Goal: Task Accomplishment & Management: Use online tool/utility

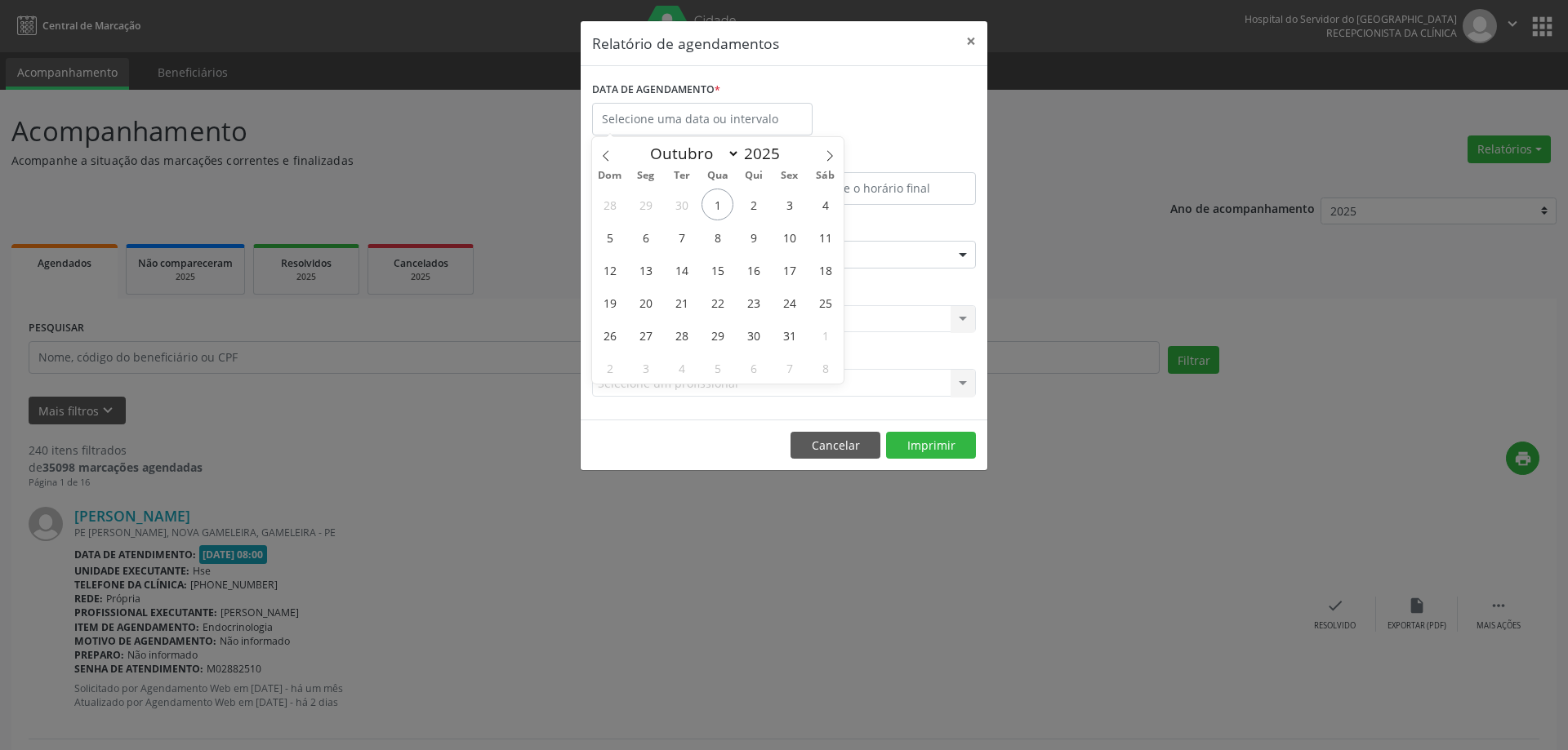
select select "9"
click at [715, 208] on span "1" at bounding box center [717, 204] width 32 height 32
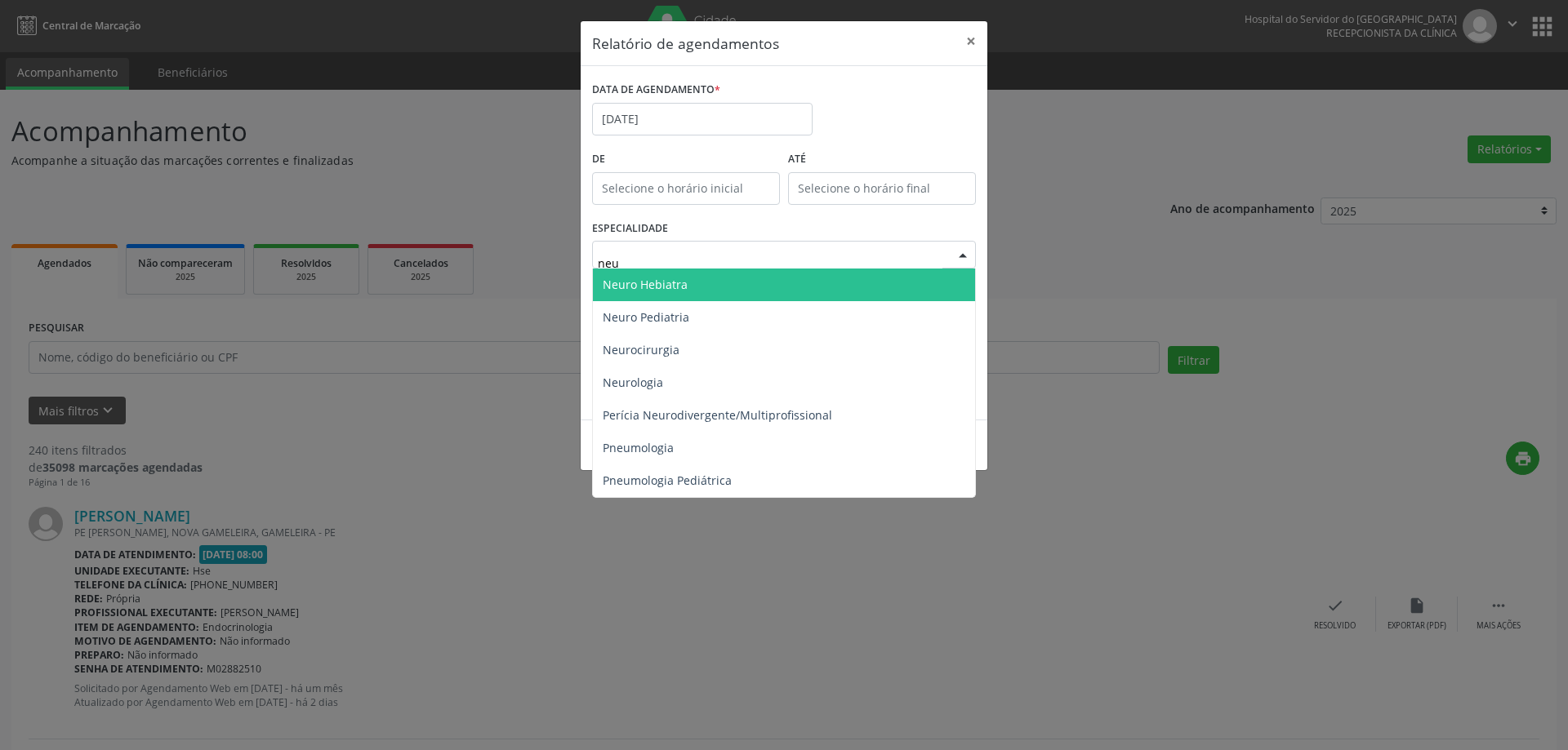
type input "neur"
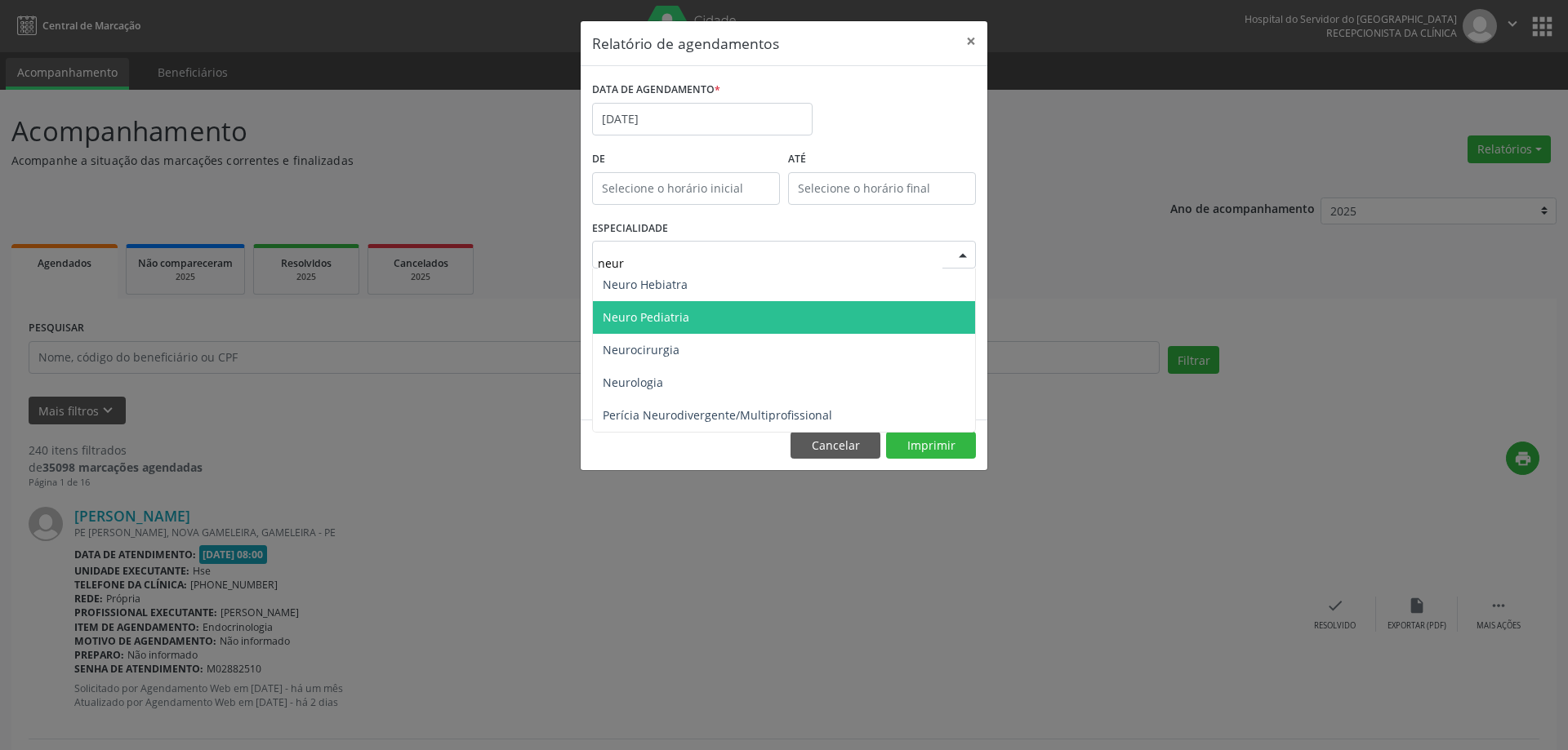
click at [705, 312] on span "Neuro Pediatria" at bounding box center [784, 317] width 382 height 32
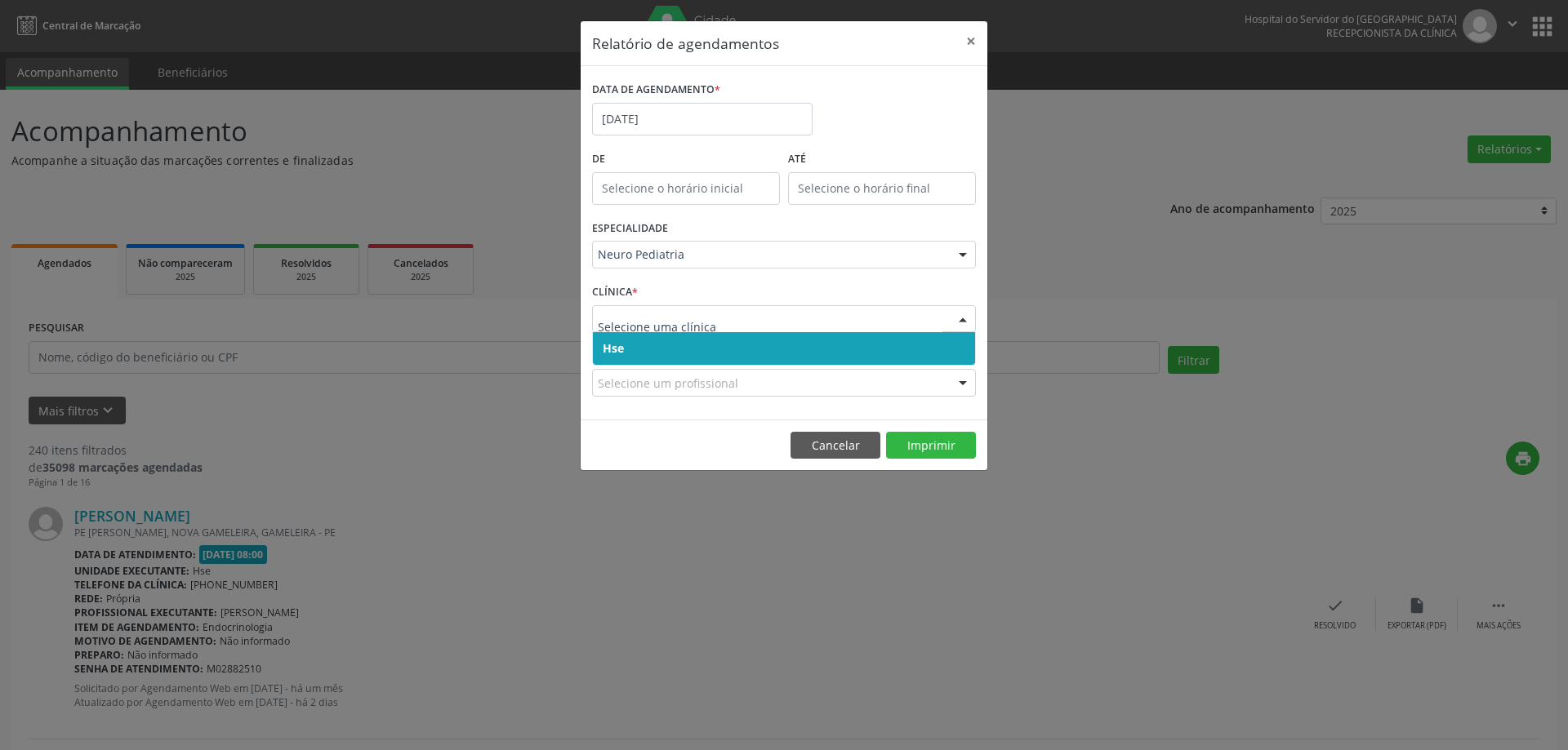
click at [647, 352] on span "Hse" at bounding box center [784, 348] width 382 height 32
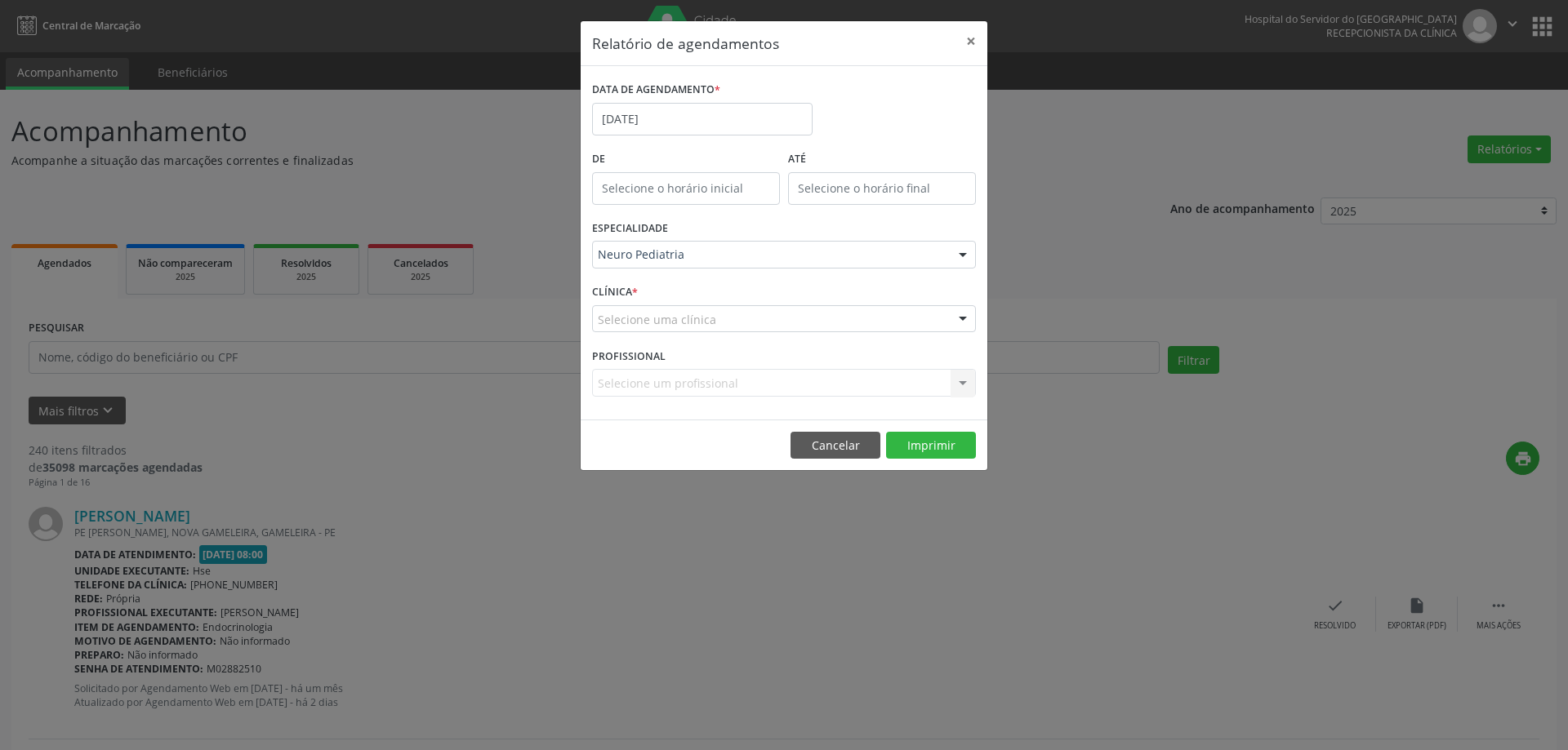
click at [671, 333] on div "CLÍNICA * Selecione uma clínica Hse Nenhum resultado encontrado para: " " Não h…" at bounding box center [784, 311] width 392 height 63
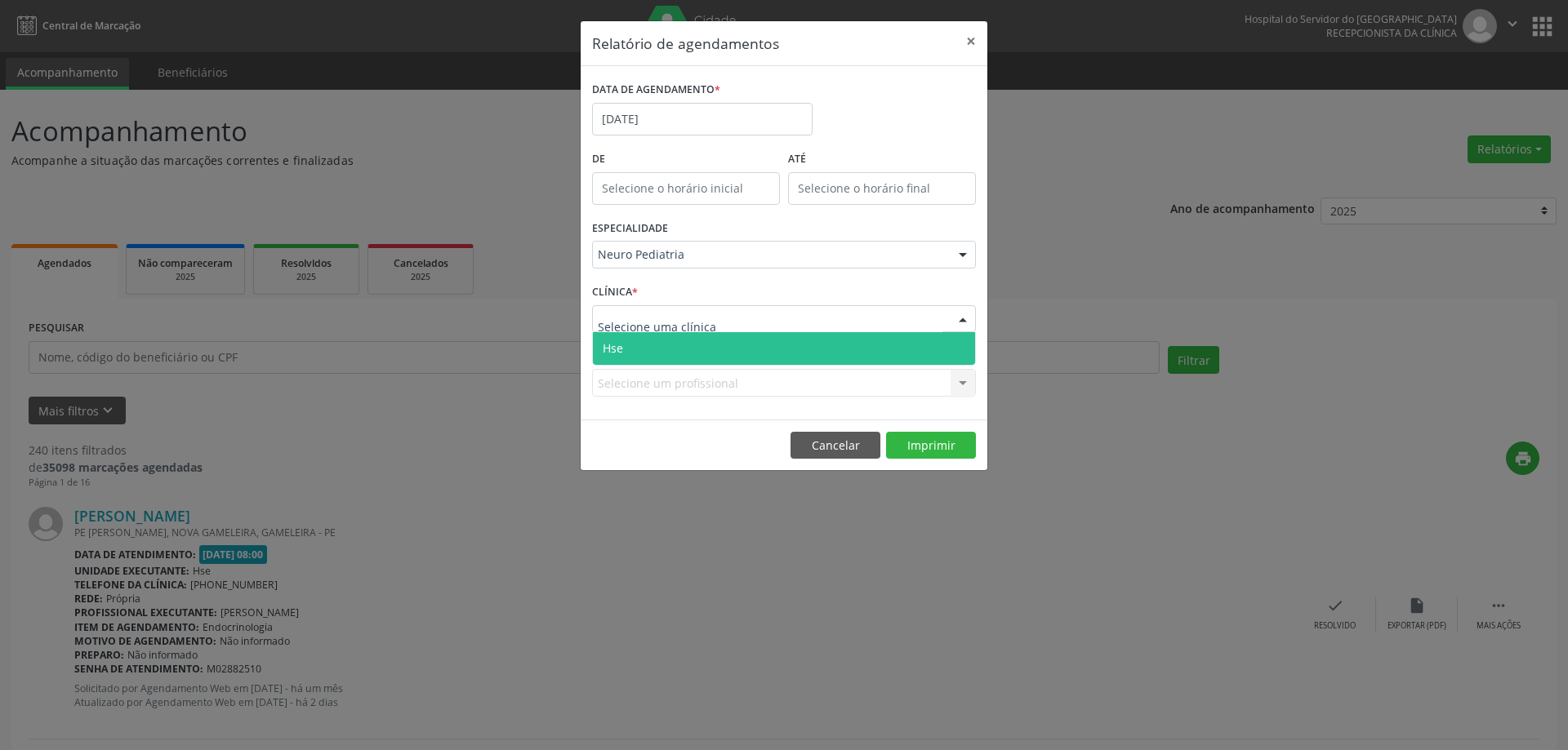
click at [677, 343] on span "Hse" at bounding box center [784, 348] width 382 height 32
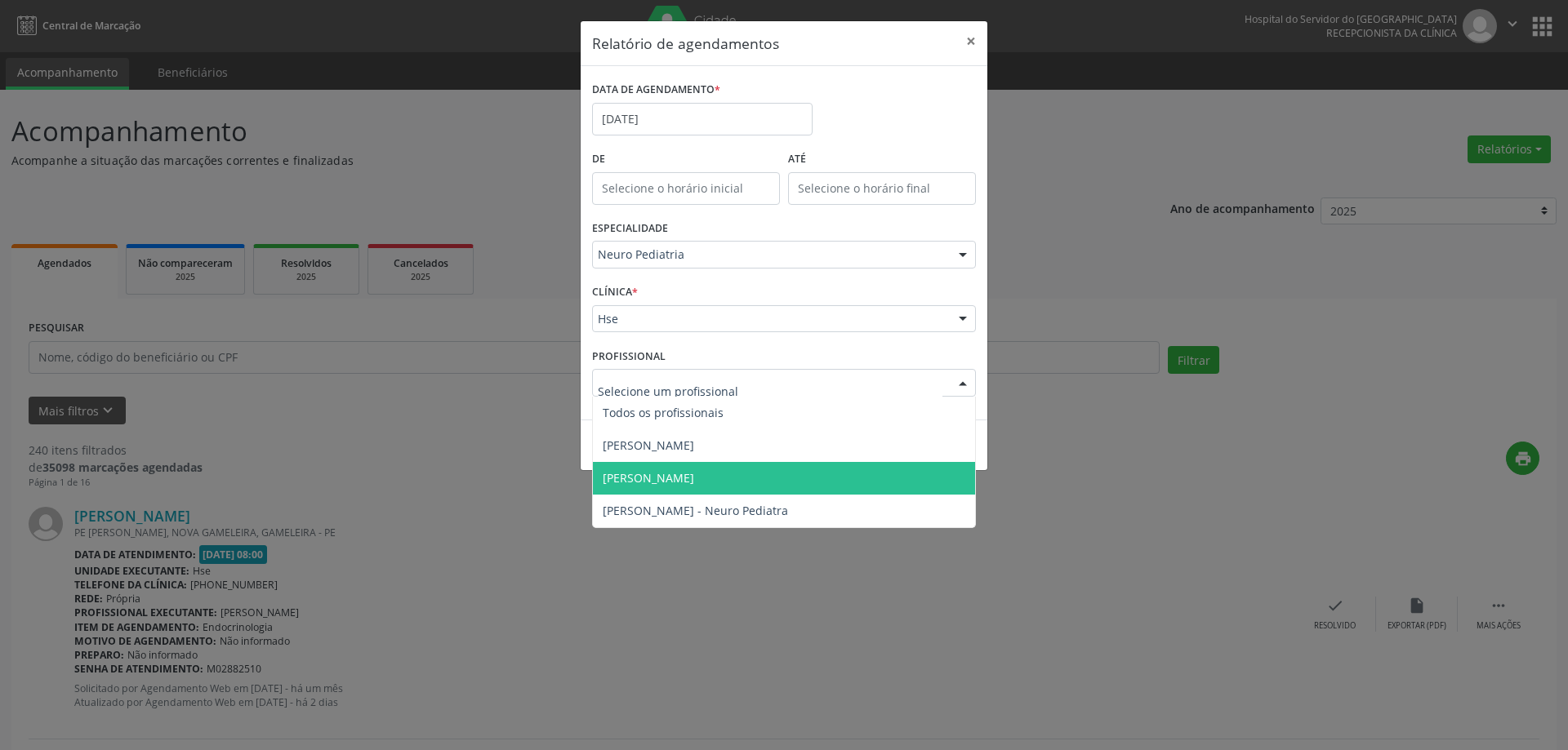
click at [694, 476] on span "[PERSON_NAME]" at bounding box center [648, 478] width 91 height 16
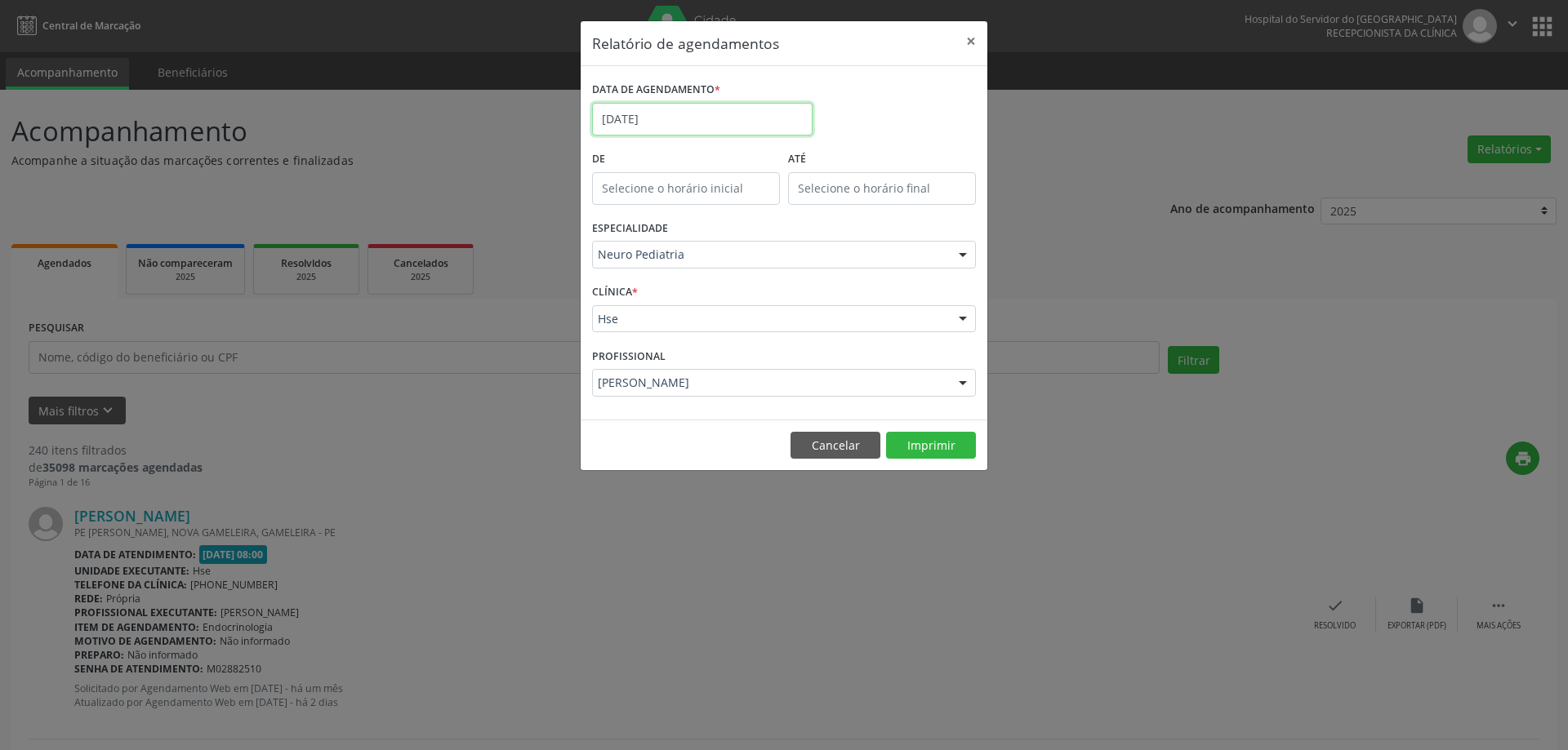
click at [709, 131] on body "Central de Marcação Hospital do Servidor do Estado Hse Recepcionista da clínica…" at bounding box center [784, 375] width 1568 height 750
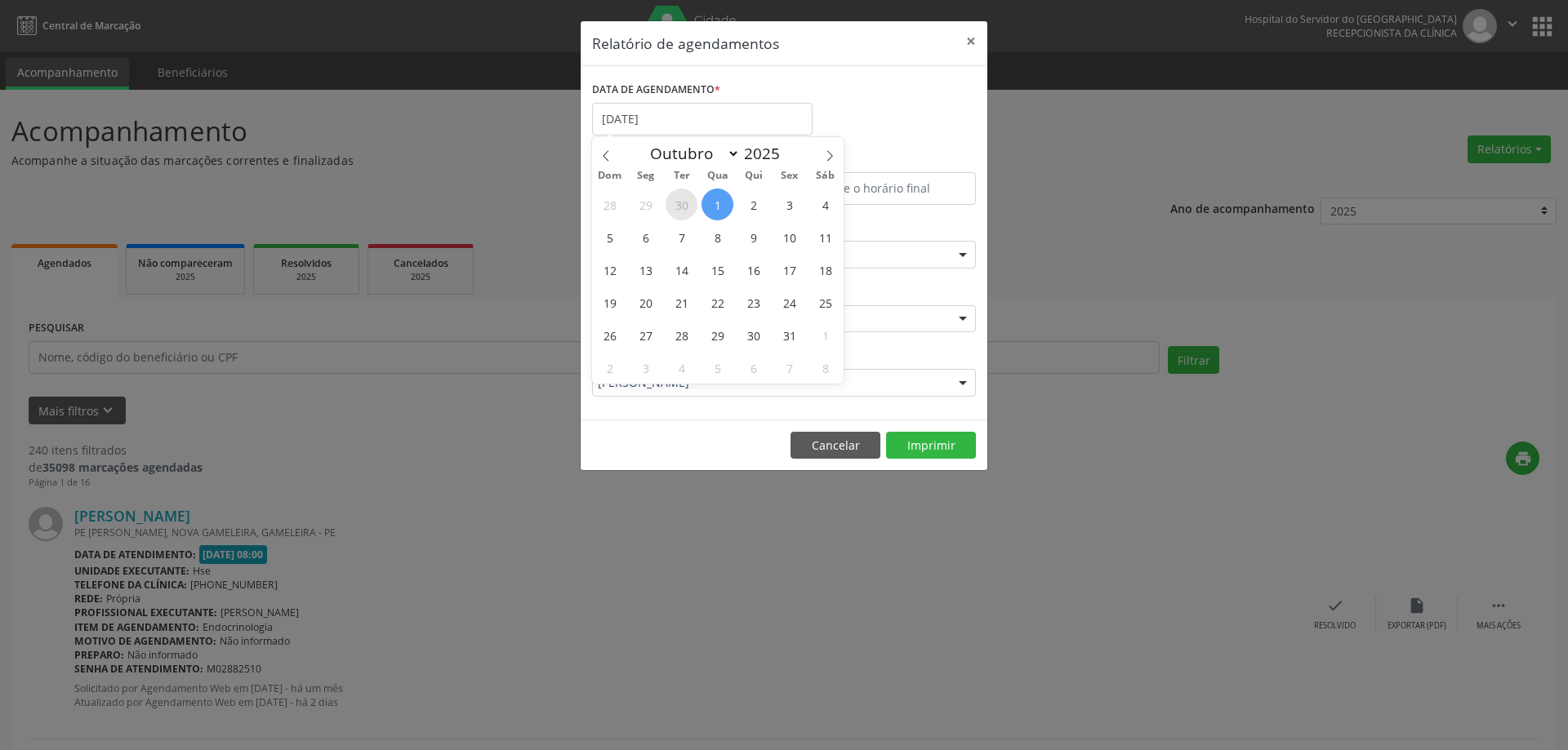
click at [691, 204] on span "30" at bounding box center [681, 204] width 32 height 32
type input "30/09/2025"
click at [691, 204] on span "30" at bounding box center [681, 204] width 32 height 32
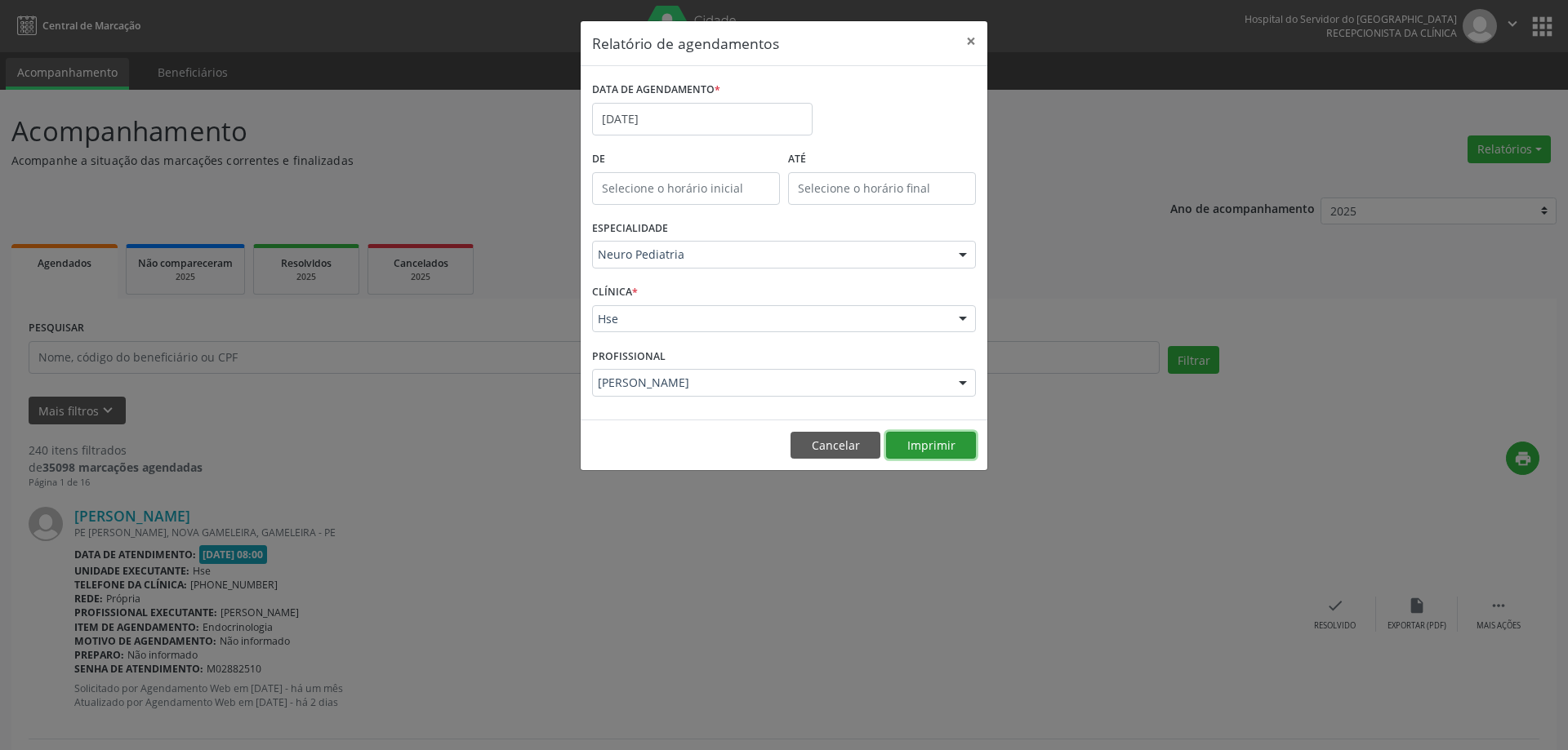
click at [933, 450] on button "Imprimir" at bounding box center [931, 445] width 90 height 28
